Goal: Task Accomplishment & Management: Manage account settings

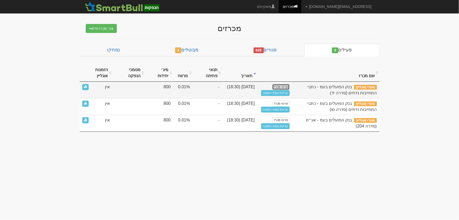
click at [284, 86] on link "פרטי מכרז" at bounding box center [280, 87] width 17 height 6
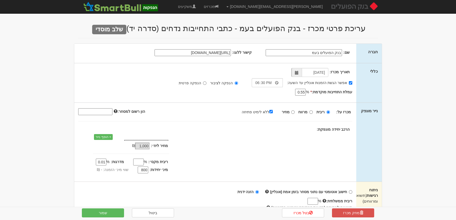
type input "18/08/2025"
select select "כתבי התחייבות נדחים"
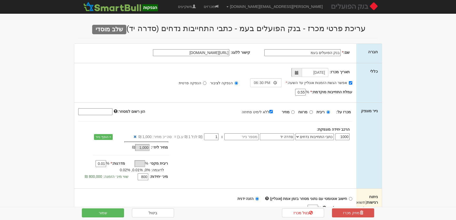
click at [315, 53] on input "בנק הפועלים בעמ" at bounding box center [302, 52] width 76 height 7
type input "בנק הפועלים בע"מ-מח"מ כ-5.6 שנים"
click at [105, 212] on button "שמור" at bounding box center [103, 212] width 42 height 9
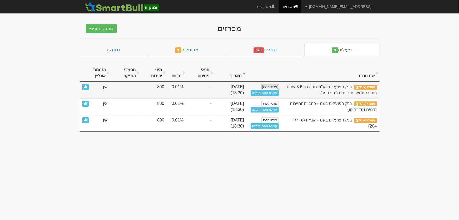
click at [268, 86] on link "פרטי מכרז" at bounding box center [269, 87] width 17 height 6
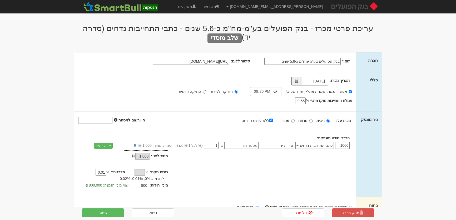
select select "כתבי התחייבות נדחים"
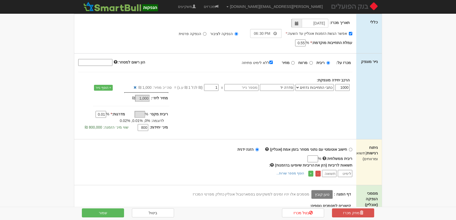
scroll to position [95, 0]
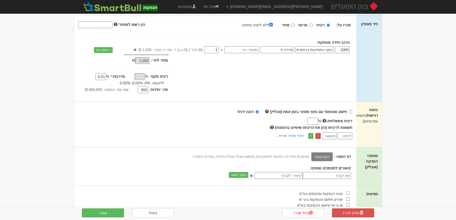
click at [326, 154] on label "טען קובץ" at bounding box center [322, 156] width 22 height 9
click at [310, 154] on input "טען קובץ" at bounding box center [310, 156] width 0 height 6
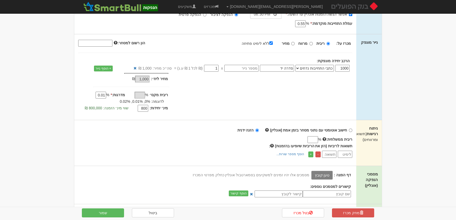
scroll to position [0, 0]
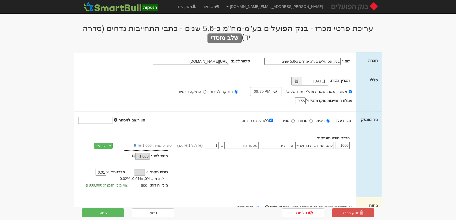
click at [310, 58] on input "בנק הפועלים בע"מ-מח"מ כ-5.6 שנים" at bounding box center [302, 61] width 76 height 7
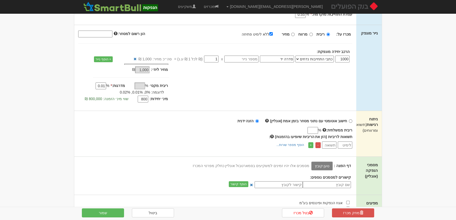
scroll to position [95, 0]
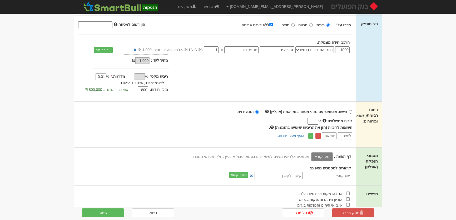
type input "בנק הפועלים בע"מ-COCO-מח"מ כ-5.6 שנים"
click at [322, 152] on label "טען קובץ" at bounding box center [322, 156] width 22 height 9
click at [310, 153] on input "טען קובץ" at bounding box center [310, 156] width 0 height 6
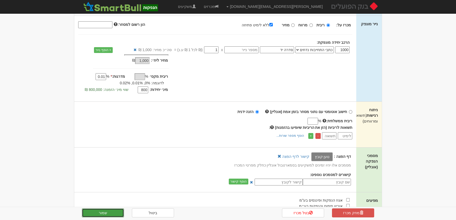
click at [111, 211] on button "שמור" at bounding box center [103, 212] width 42 height 9
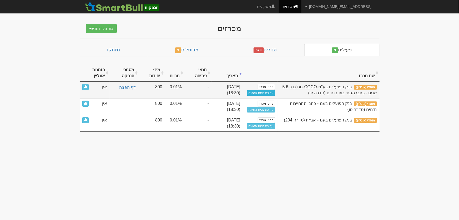
click at [263, 92] on link "עריכת נוסח הזמנה" at bounding box center [261, 93] width 28 height 6
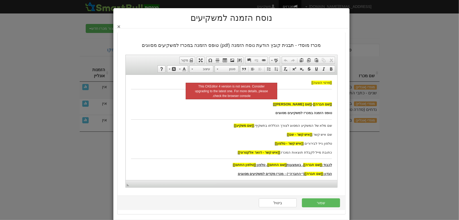
click at [120, 25] on button "×" at bounding box center [118, 27] width 3 height 6
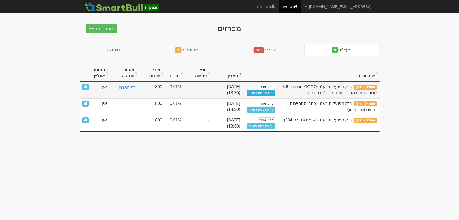
click at [253, 93] on link "עריכת נוסח הזמנה" at bounding box center [261, 93] width 28 height 6
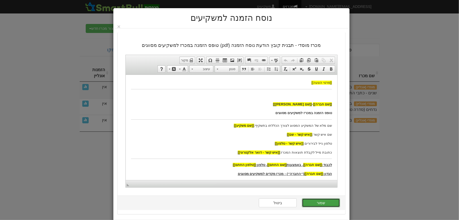
click at [320, 201] on button "שמור" at bounding box center [321, 202] width 38 height 9
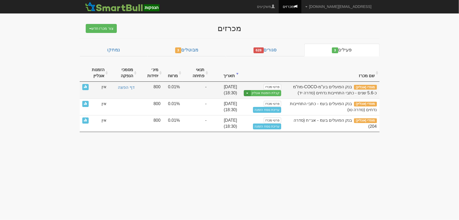
click at [246, 92] on button "Toggle Dropdown" at bounding box center [247, 93] width 7 height 6
click at [258, 102] on link "הצג טופס הזמנה לדוגמה" at bounding box center [256, 101] width 50 height 7
click at [247, 92] on button "Toggle Dropdown" at bounding box center [247, 93] width 7 height 6
click at [271, 92] on link "קבלת הזמנות אונליין" at bounding box center [265, 93] width 31 height 6
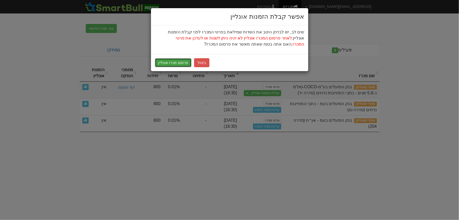
click at [169, 63] on button "פרסום מכרז אונליין" at bounding box center [173, 62] width 37 height 9
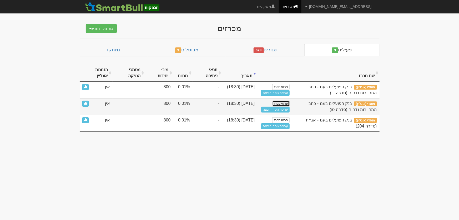
click at [276, 103] on link "פרטי מכרז" at bounding box center [280, 103] width 17 height 6
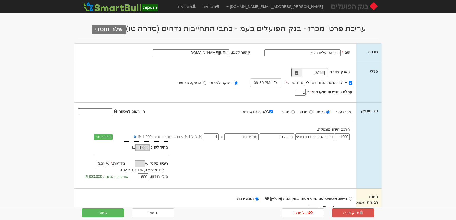
select select "כתבי התחייבות נדחים"
click at [316, 53] on input "בנק הפועלים בעמ" at bounding box center [302, 52] width 76 height 7
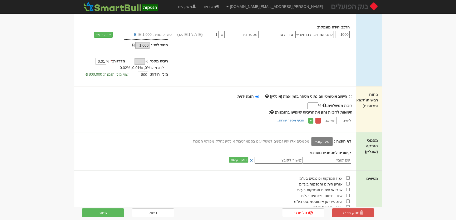
scroll to position [119, 0]
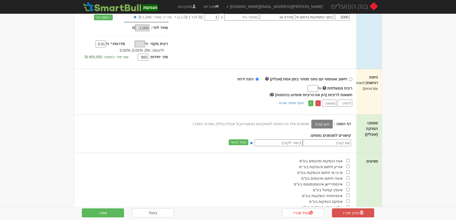
type input "בנק הפועלים בע"מ-COCO-מח"מ כ-10.2 שנים"
click at [326, 123] on label "טען קובץ" at bounding box center [322, 123] width 22 height 9
click at [310, 123] on input "טען קובץ" at bounding box center [310, 124] width 0 height 6
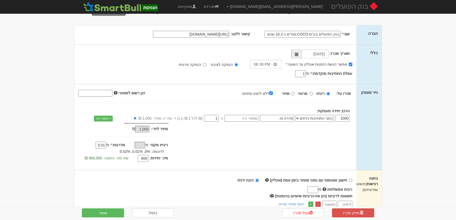
scroll to position [0, 0]
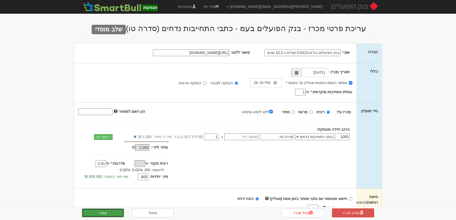
click at [105, 212] on button "שמור" at bounding box center [103, 212] width 42 height 9
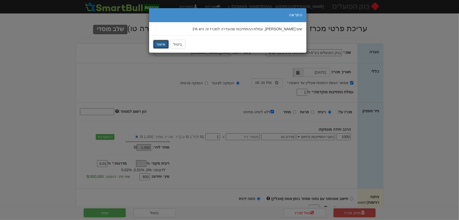
click at [160, 46] on button "אישור" at bounding box center [161, 44] width 16 height 9
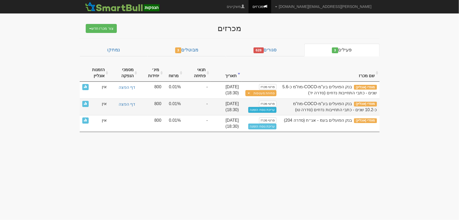
click at [265, 108] on link "עריכת נוסח הזמנה" at bounding box center [262, 110] width 28 height 6
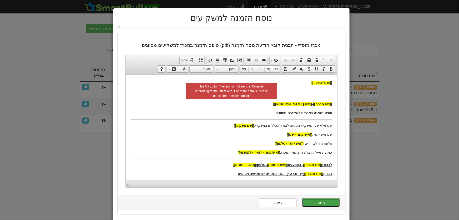
click at [324, 200] on button "שמור" at bounding box center [321, 202] width 38 height 9
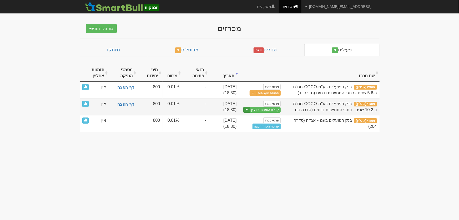
click at [246, 108] on button "Toggle Dropdown" at bounding box center [246, 110] width 7 height 6
click at [252, 118] on link "הצג טופס הזמנה לדוגמה" at bounding box center [256, 118] width 50 height 7
click at [271, 108] on link "קבלת הזמנות אונליין" at bounding box center [265, 110] width 31 height 6
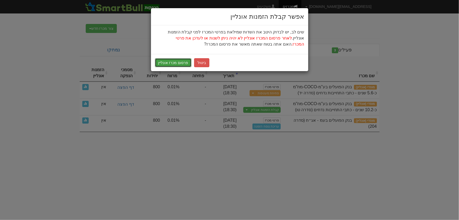
click at [173, 64] on button "פרסום מכרז אונליין" at bounding box center [173, 62] width 37 height 9
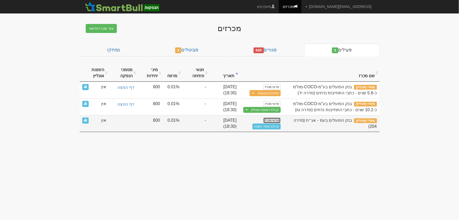
click at [270, 119] on link "פרטי מכרז" at bounding box center [271, 120] width 17 height 6
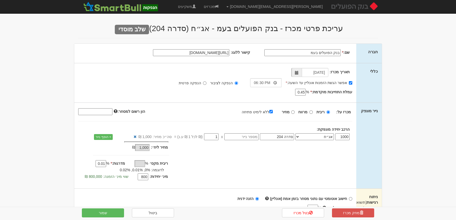
click at [315, 54] on input "בנק הפועלים בעמ" at bounding box center [302, 52] width 76 height 7
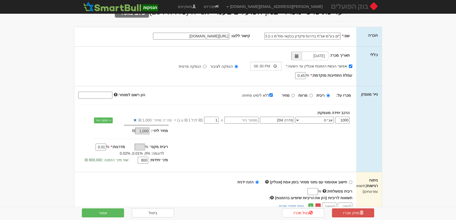
scroll to position [95, 0]
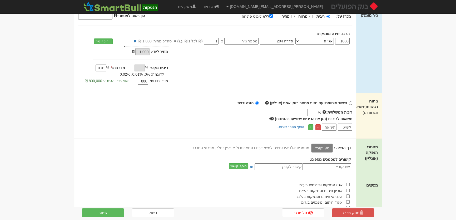
type input "בנק הפועלים בע"מ-אג"ח בדרגת פיקדון בנקאי-מח"מ כ-5.1 שנים"
click at [324, 149] on label "טען קובץ" at bounding box center [322, 147] width 22 height 9
click at [310, 149] on input "טען קובץ" at bounding box center [310, 148] width 0 height 6
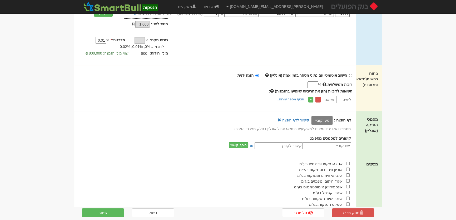
scroll to position [167, 0]
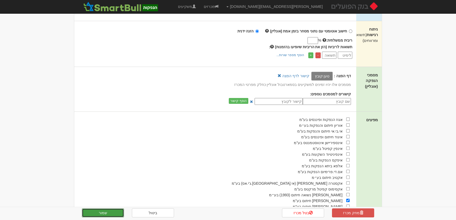
click at [105, 214] on button "שמור" at bounding box center [103, 212] width 42 height 9
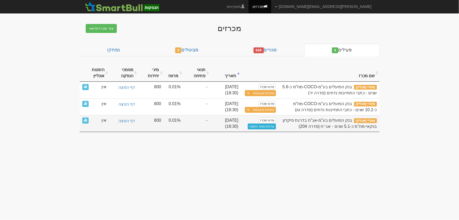
click at [261, 127] on link "עריכת נוסח הזמנה" at bounding box center [262, 126] width 28 height 6
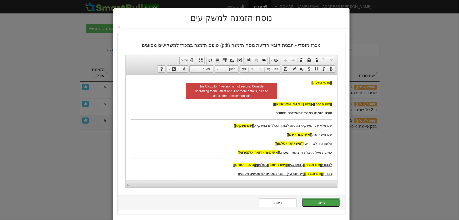
click at [321, 202] on button "שמור" at bounding box center [321, 202] width 38 height 9
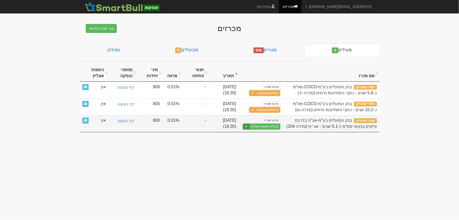
click at [246, 126] on span "button" at bounding box center [246, 126] width 2 height 1
click at [254, 134] on link "הצג טופס הזמנה לדוגמה" at bounding box center [255, 135] width 50 height 7
click at [267, 126] on link "קבלת הזמנות אונליין" at bounding box center [264, 126] width 31 height 6
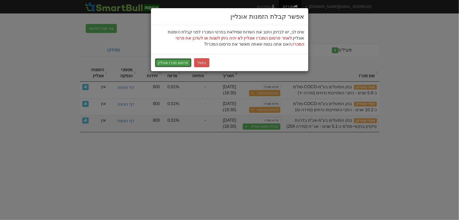
click at [165, 62] on button "פרסום מכרז אונליין" at bounding box center [173, 62] width 37 height 9
